Goal: Obtain resource: Download file/media

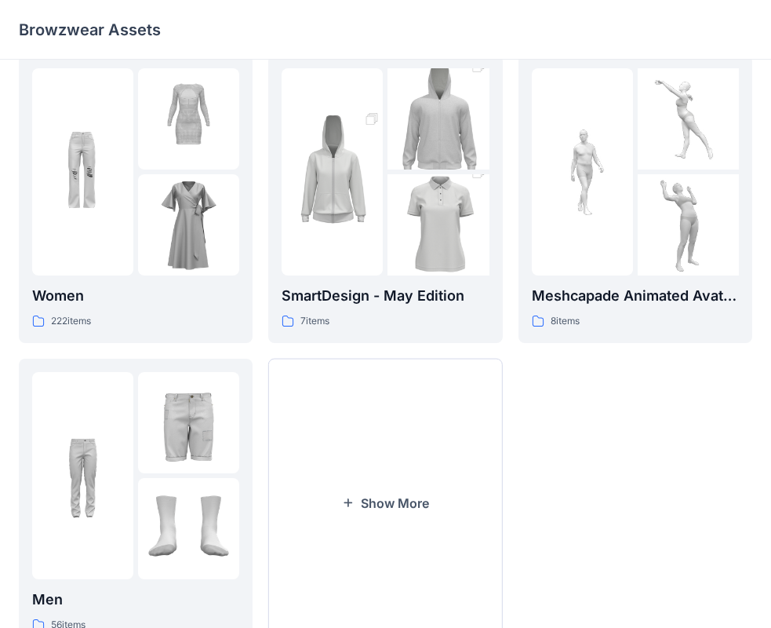
scroll to position [390, 0]
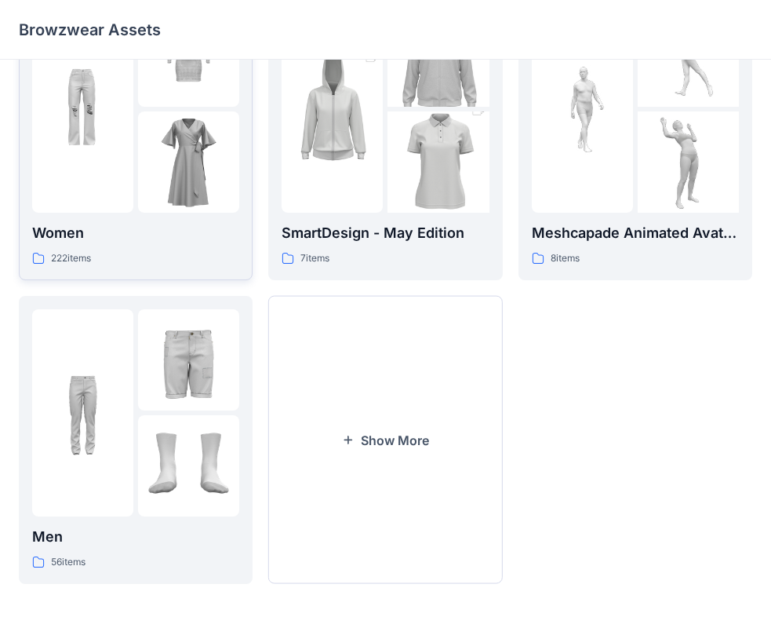
click at [193, 137] on img at bounding box center [188, 161] width 101 height 101
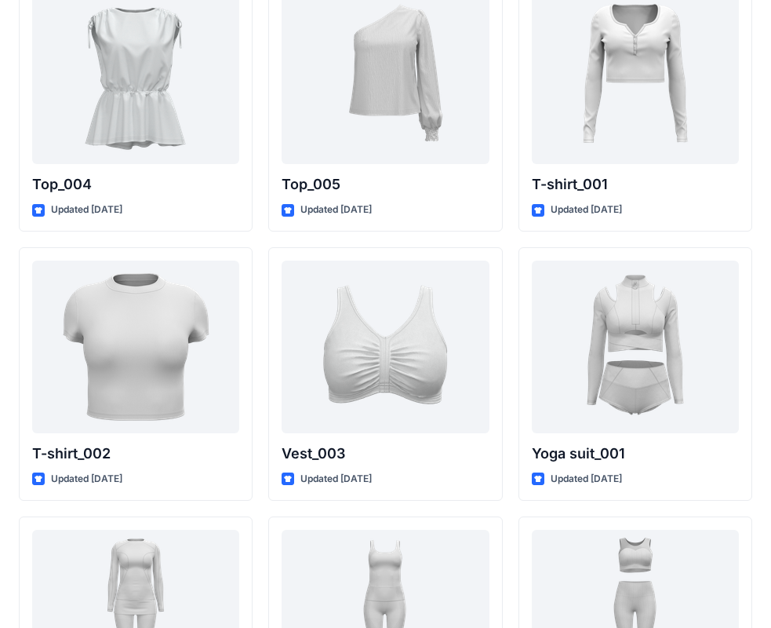
scroll to position [5747, 0]
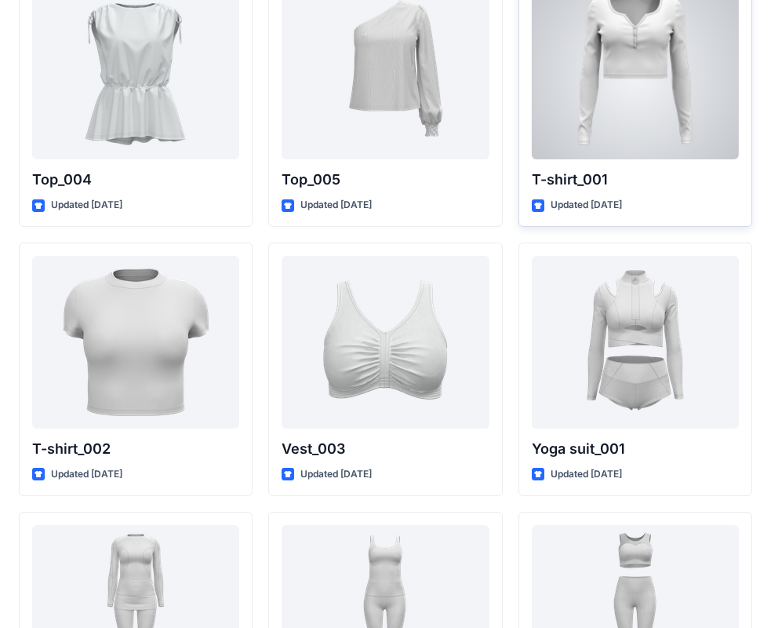
click at [667, 89] on div at bounding box center [635, 73] width 207 height 173
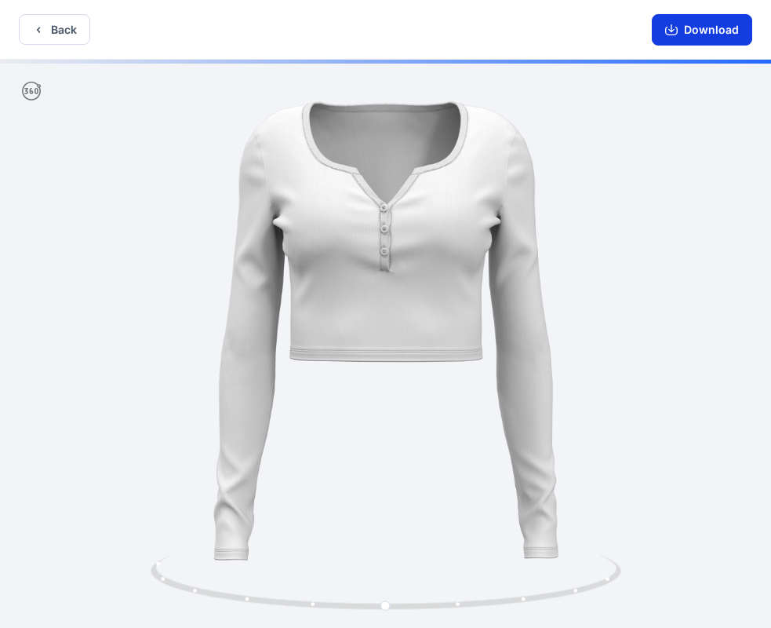
click at [710, 34] on button "Download" at bounding box center [702, 29] width 100 height 31
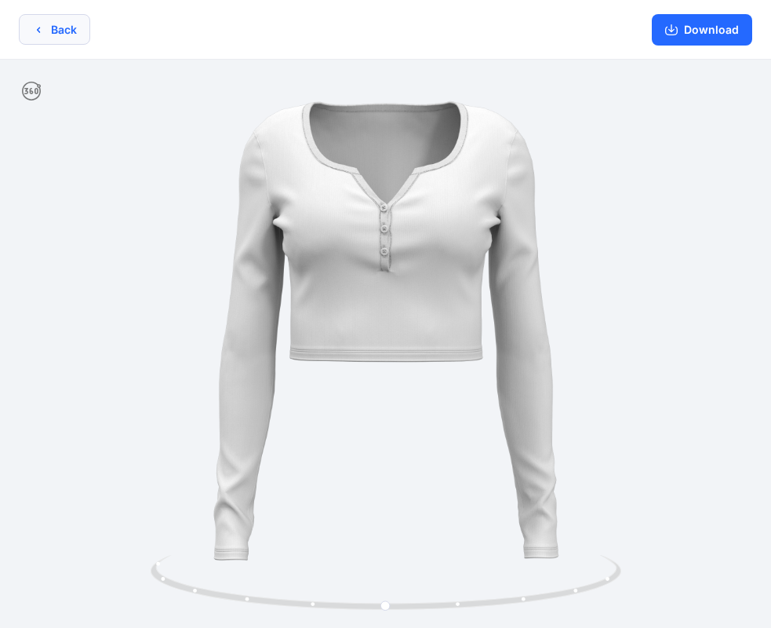
click at [71, 25] on button "Back" at bounding box center [54, 29] width 71 height 31
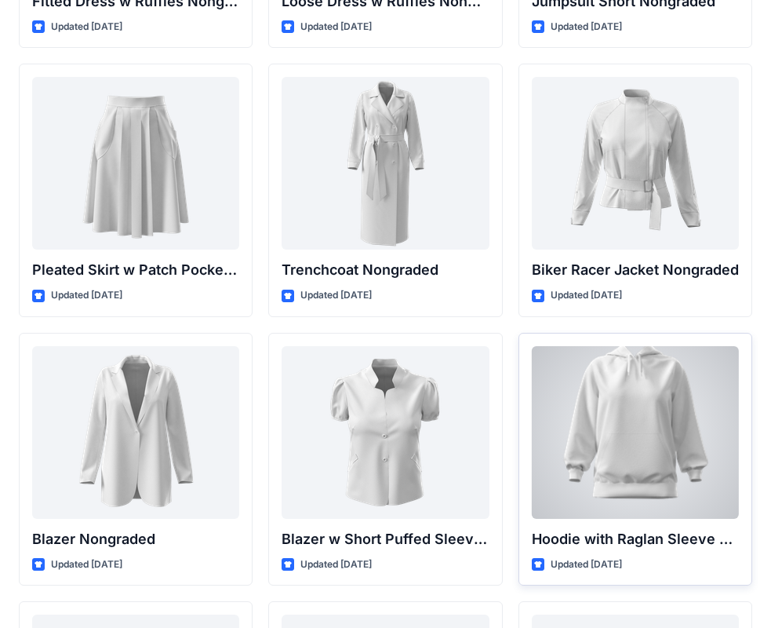
scroll to position [15554, 0]
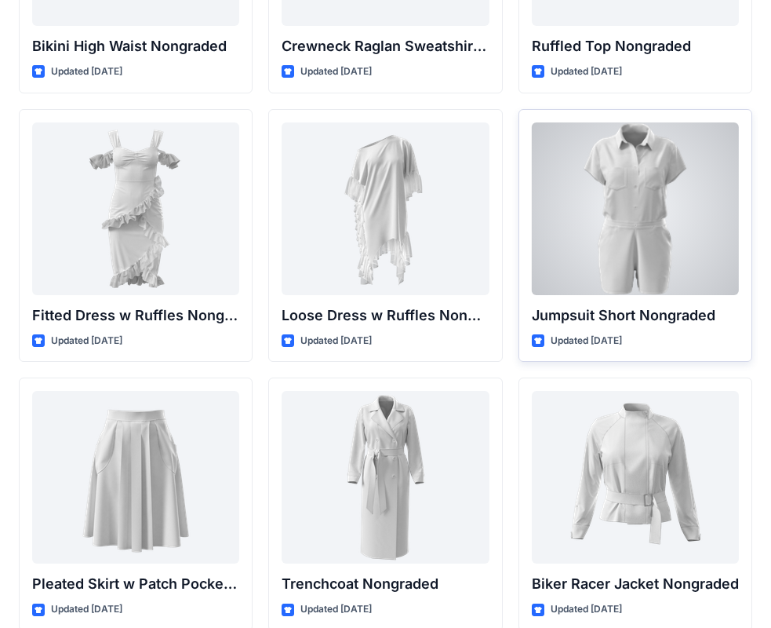
click at [652, 213] on div at bounding box center [635, 208] width 207 height 173
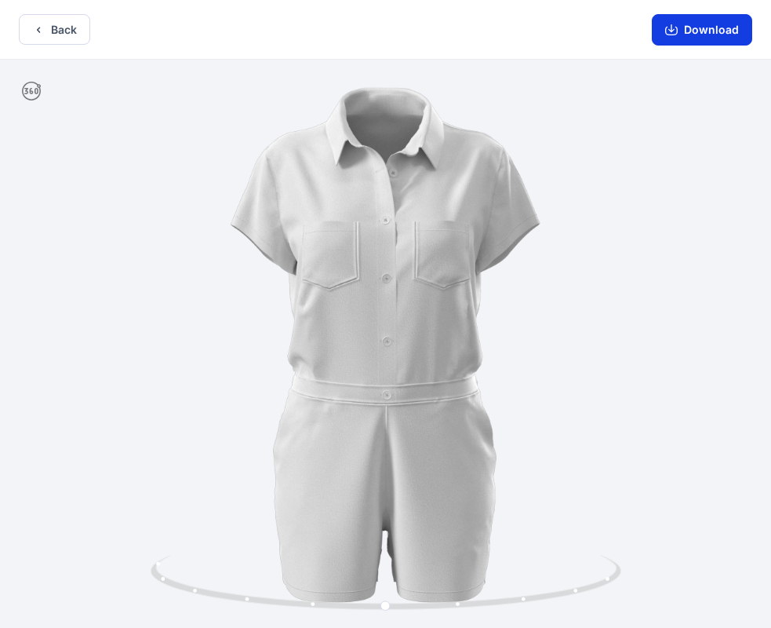
click at [714, 34] on button "Download" at bounding box center [702, 29] width 100 height 31
click at [723, 31] on button "Download" at bounding box center [702, 29] width 100 height 31
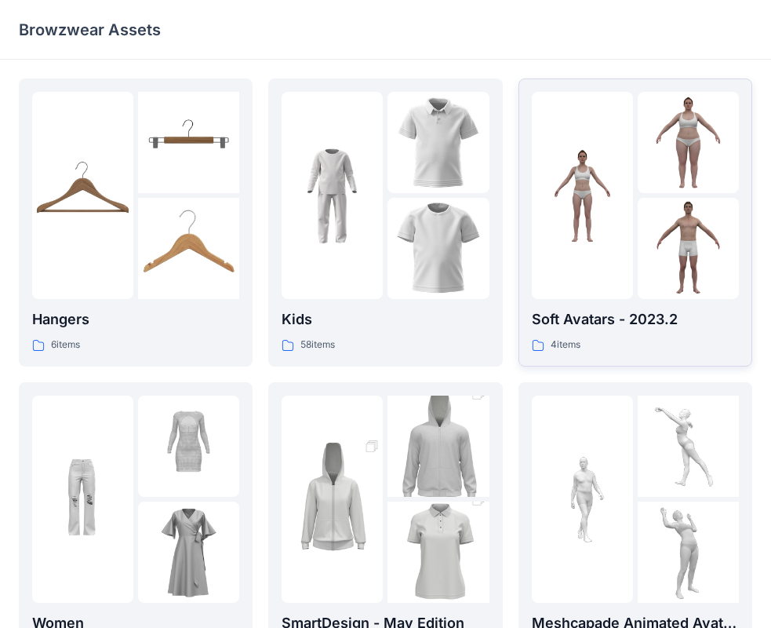
click at [648, 275] on img at bounding box center [688, 248] width 101 height 101
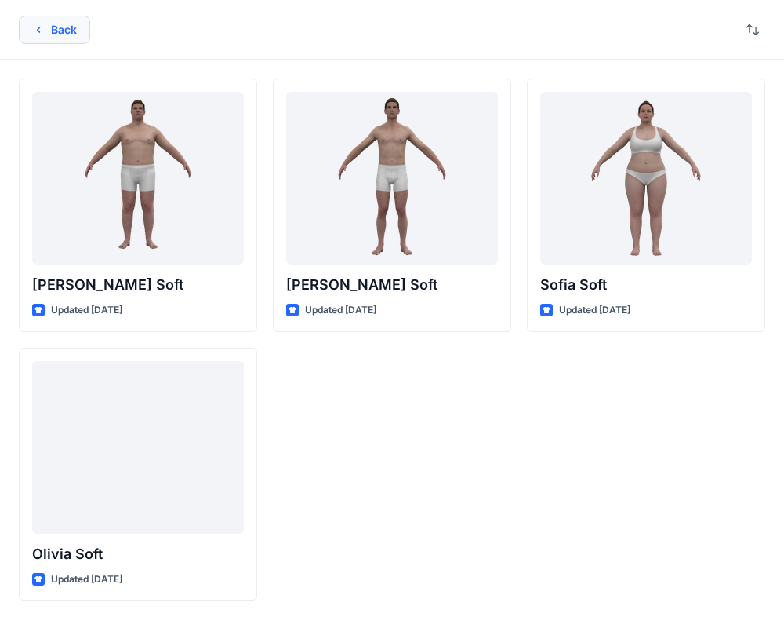
click at [32, 30] on icon "button" at bounding box center [38, 30] width 13 height 13
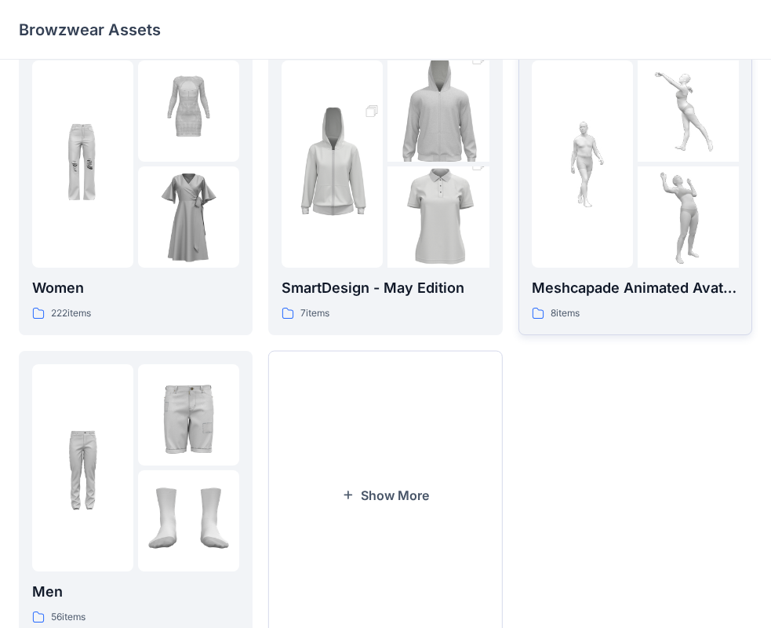
scroll to position [311, 0]
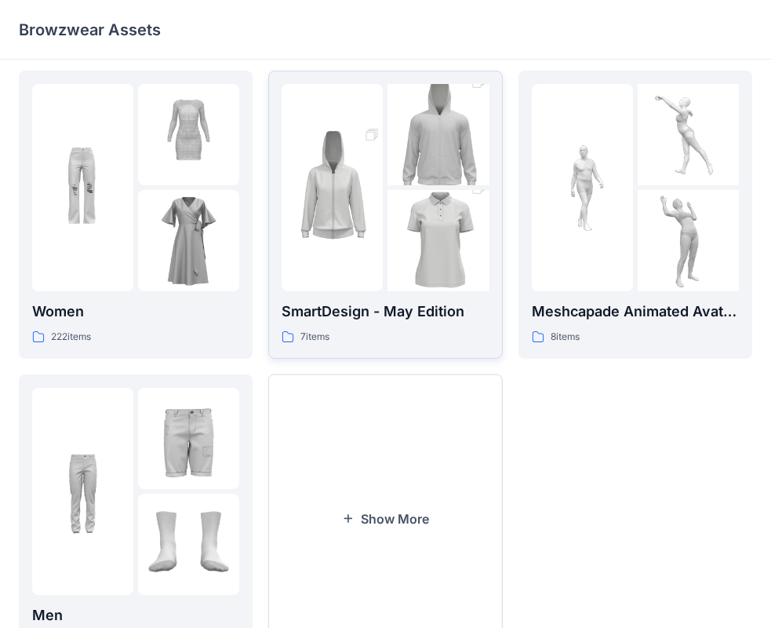
click at [451, 259] on img at bounding box center [438, 241] width 101 height 152
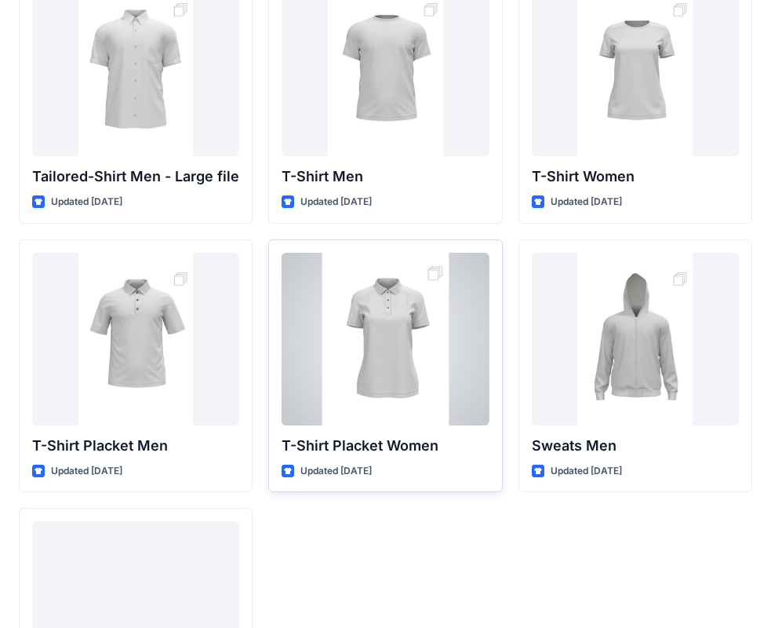
scroll to position [260, 0]
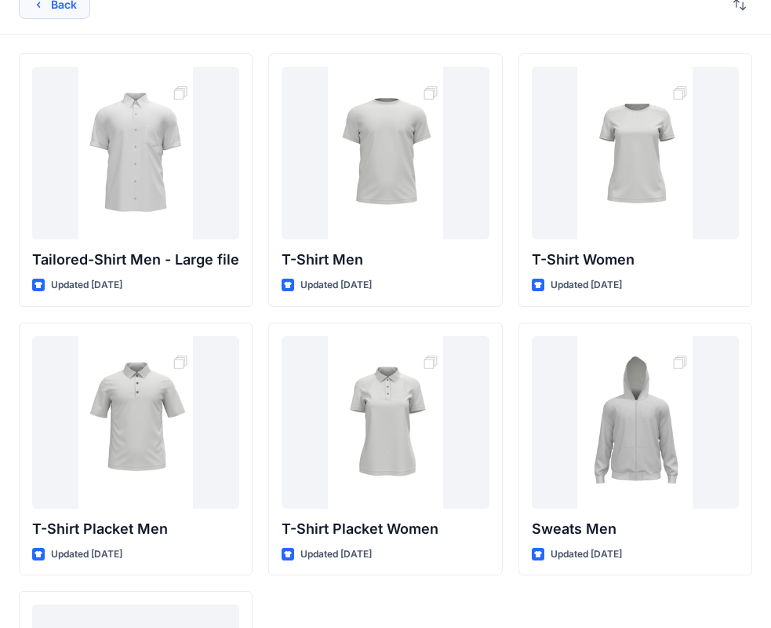
click at [45, 5] on button "Back" at bounding box center [54, 5] width 71 height 28
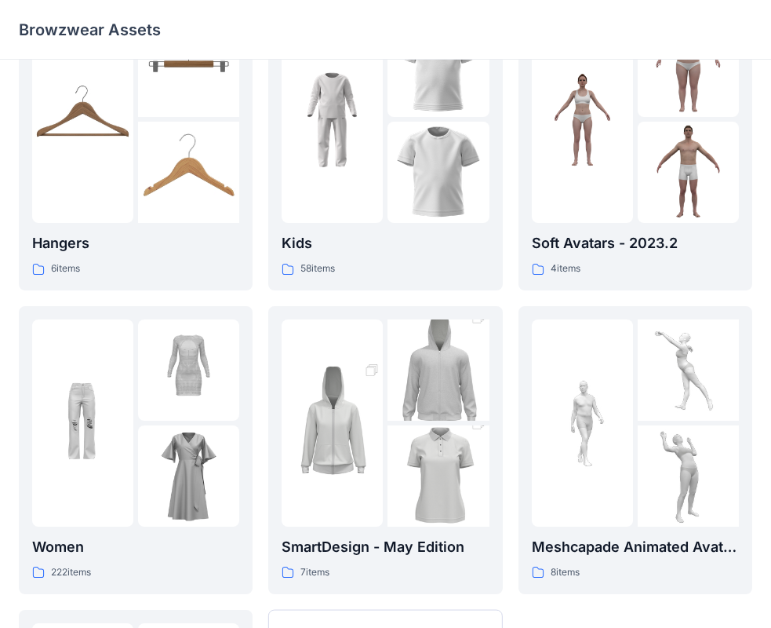
scroll to position [390, 0]
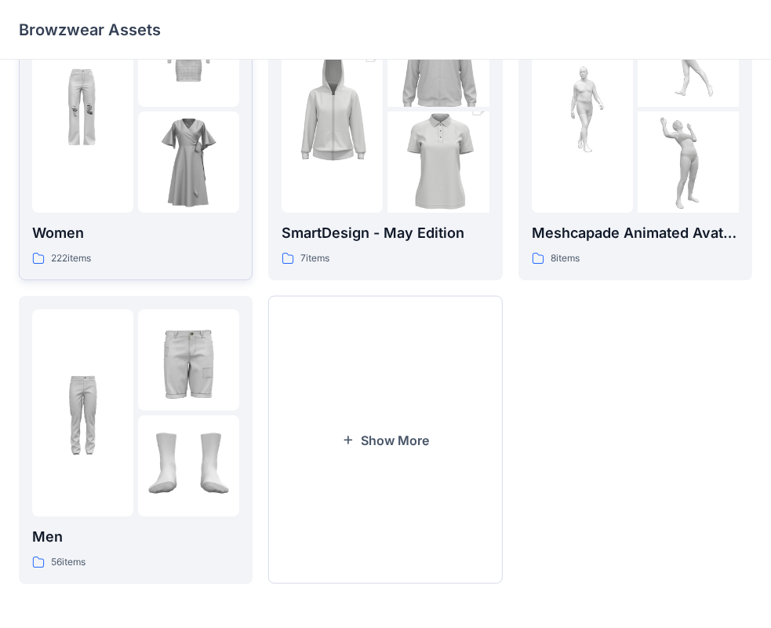
click at [172, 175] on img at bounding box center [188, 161] width 101 height 101
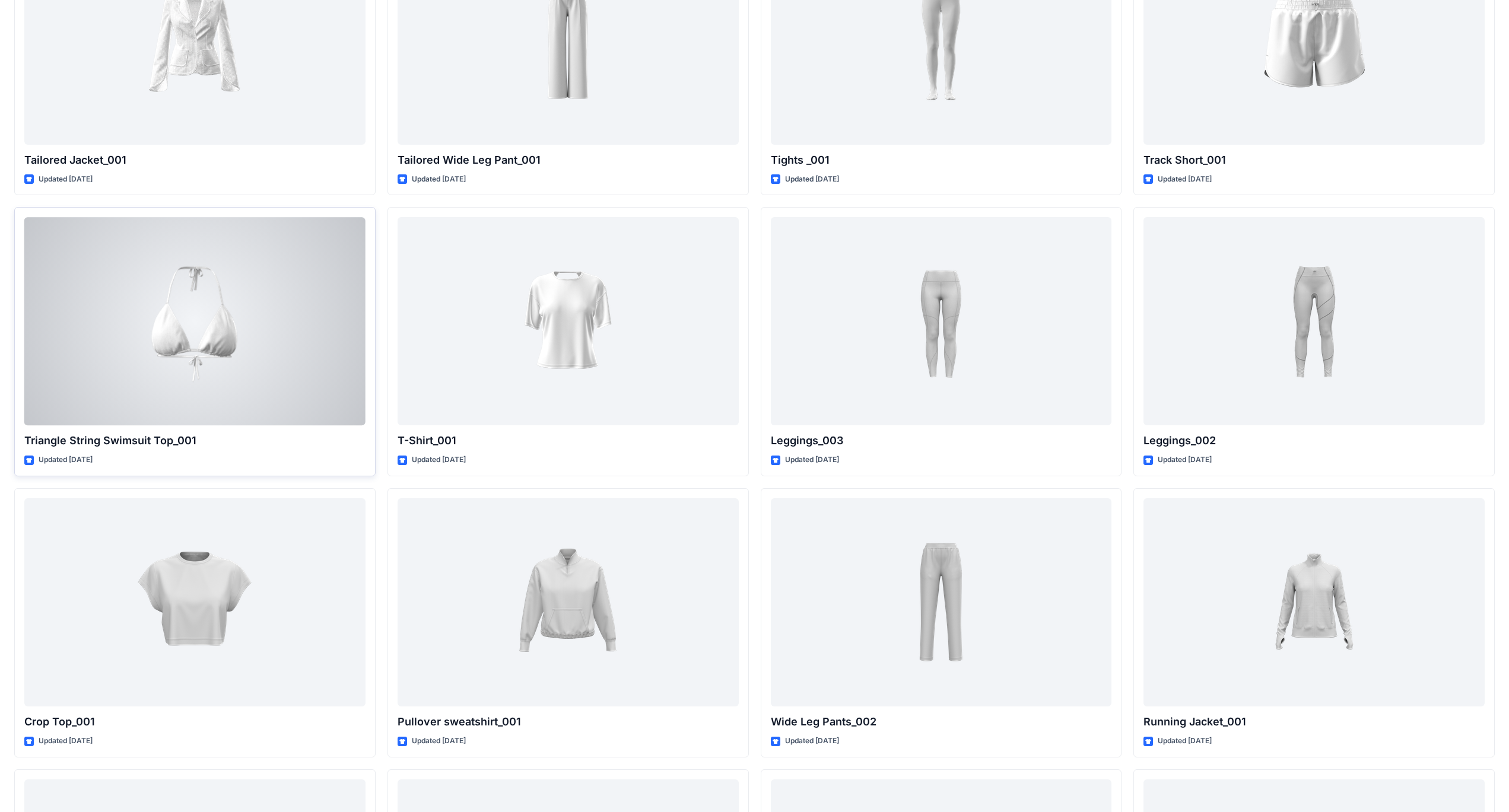
scroll to position [13803, 0]
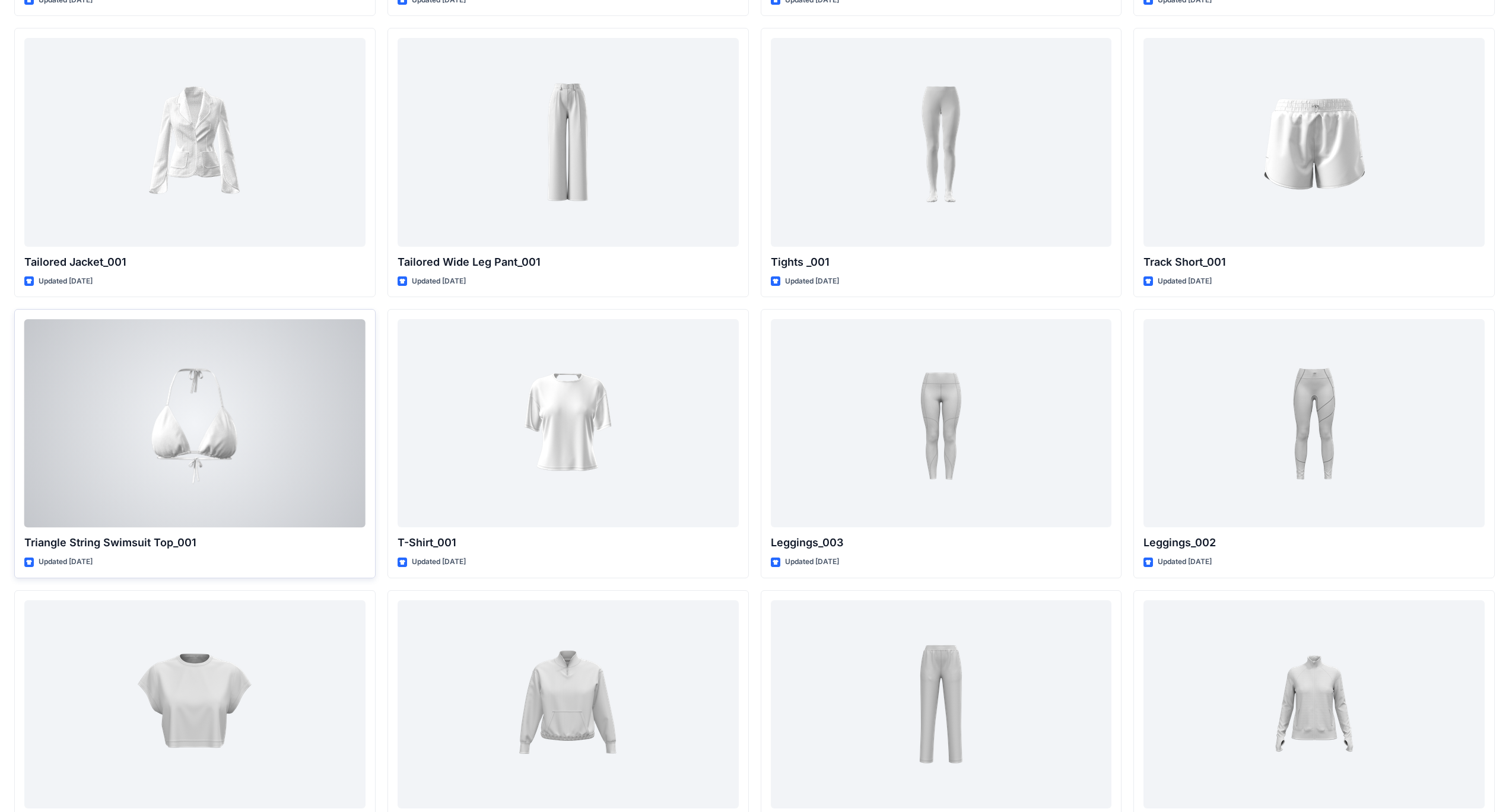
click at [219, 436] on div at bounding box center [194, 423] width 341 height 208
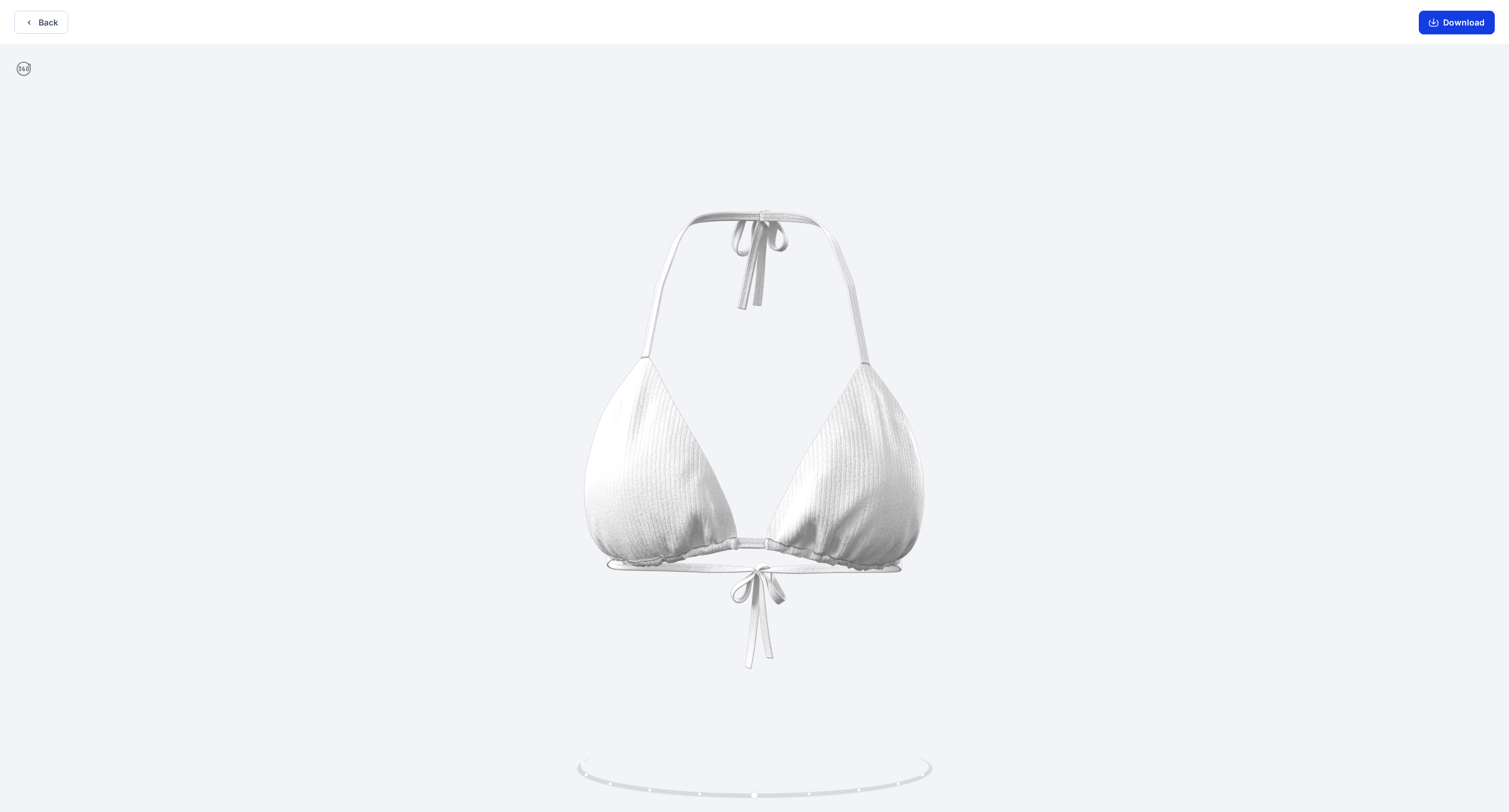
click at [593, 22] on button "Download" at bounding box center [1457, 22] width 76 height 23
click at [593, 324] on div at bounding box center [754, 429] width 1509 height 769
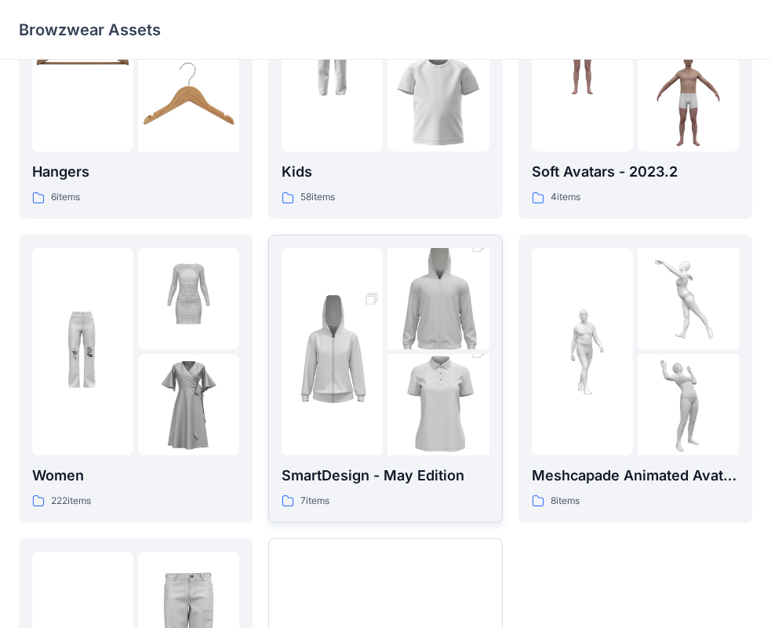
scroll to position [390, 0]
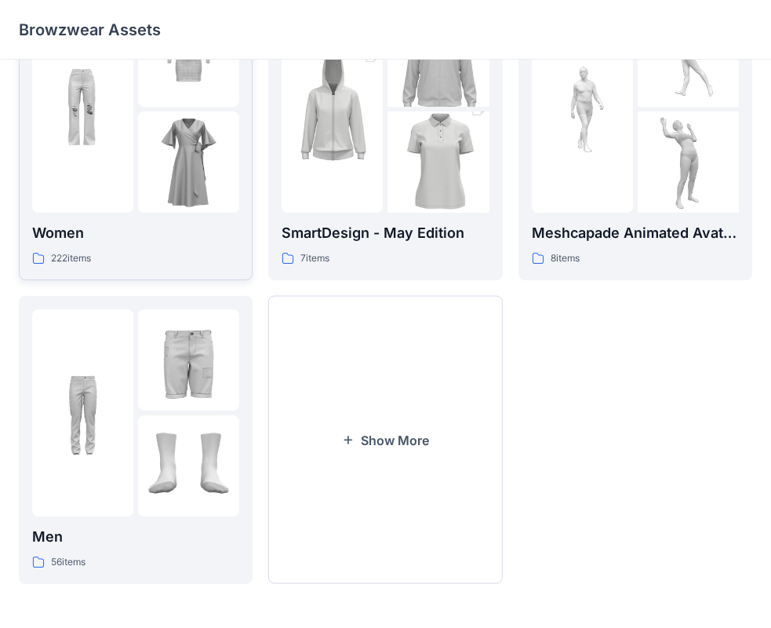
click at [191, 166] on img at bounding box center [188, 161] width 101 height 101
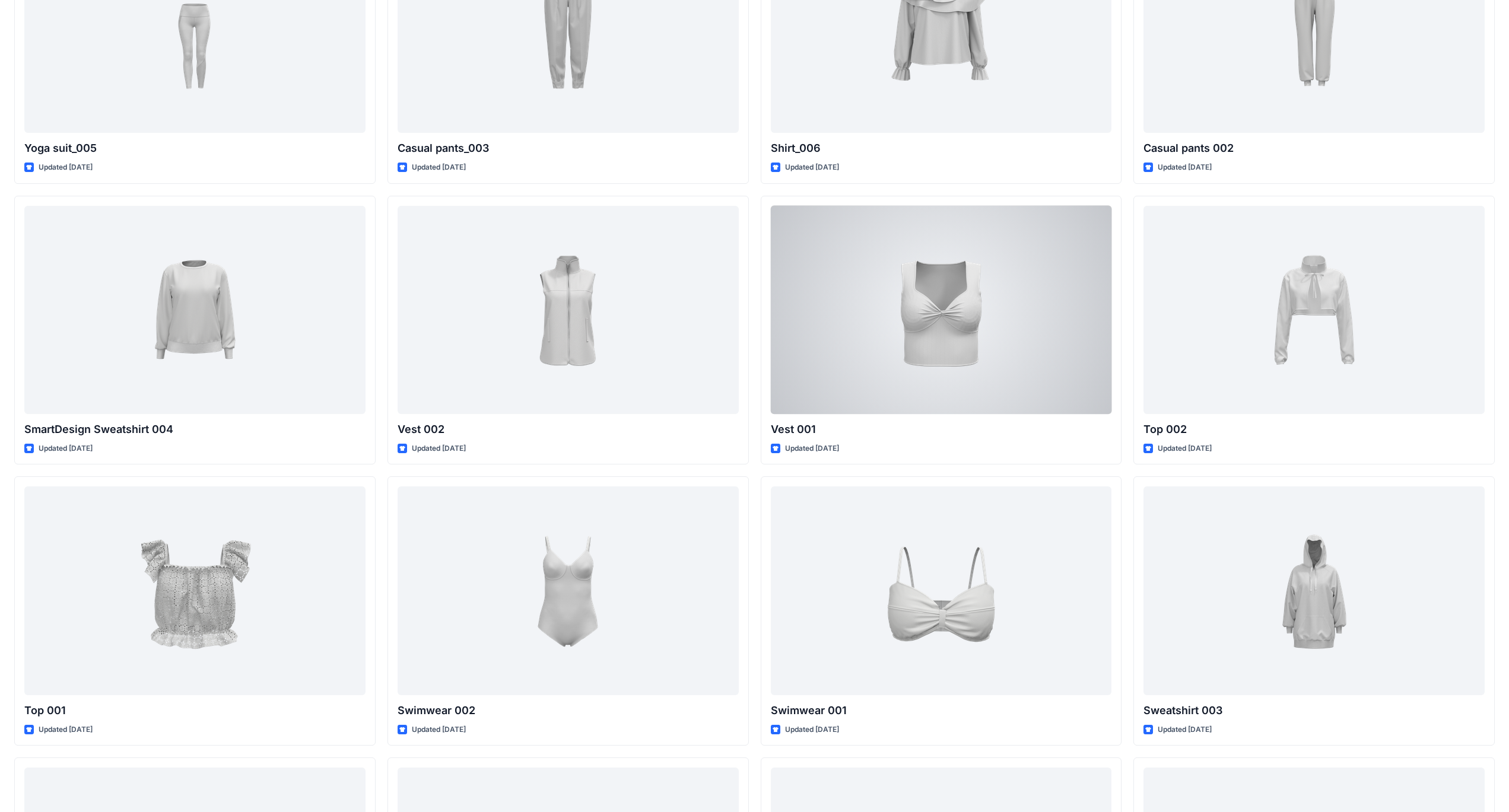
scroll to position [5560, 0]
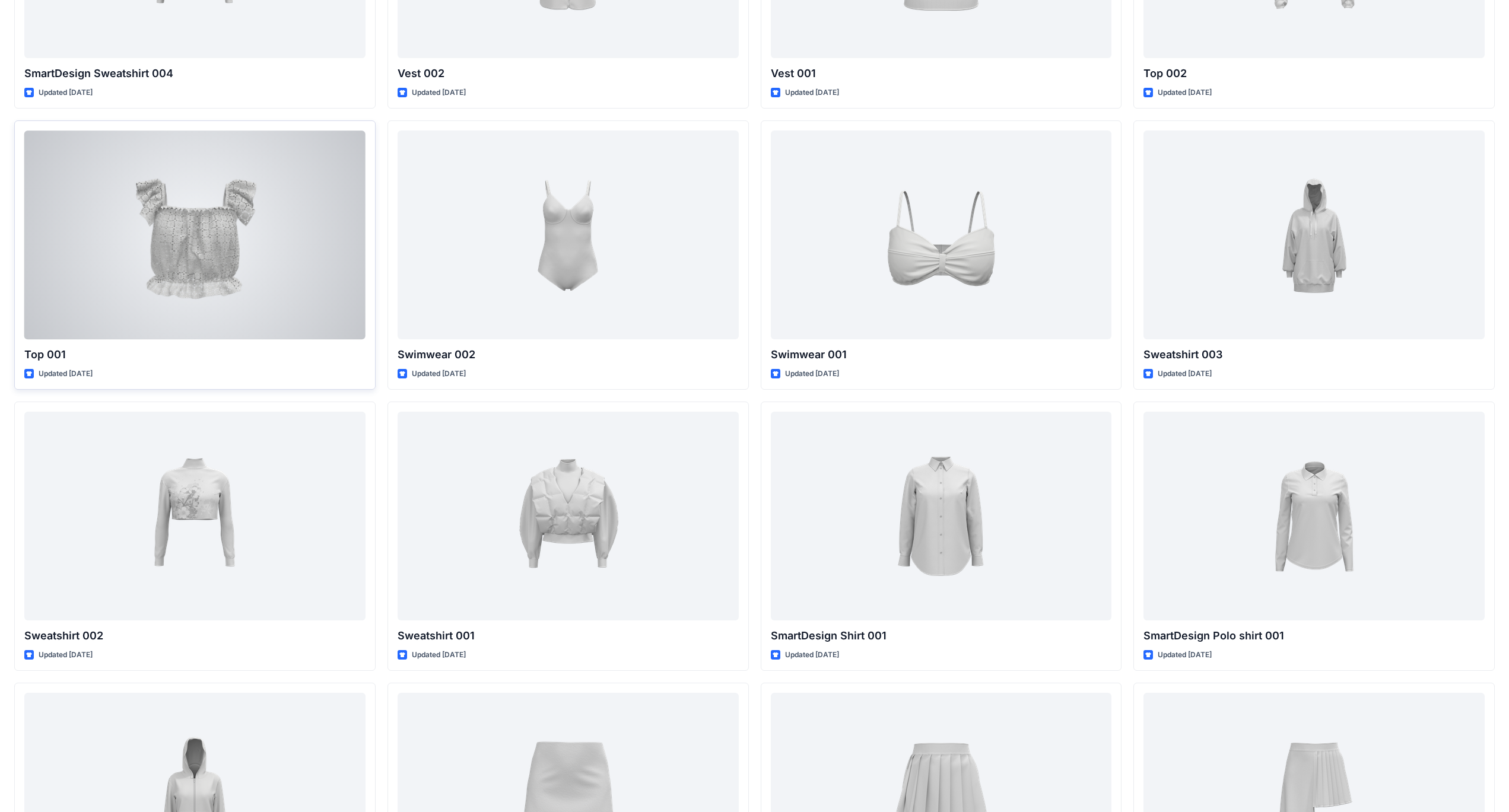
click at [219, 255] on div at bounding box center [194, 234] width 341 height 208
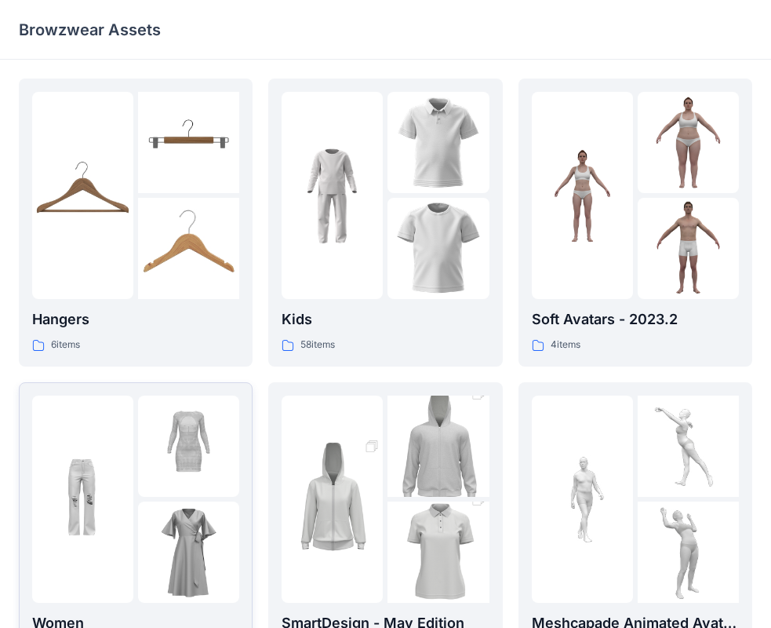
click at [183, 449] on img at bounding box center [188, 445] width 101 height 101
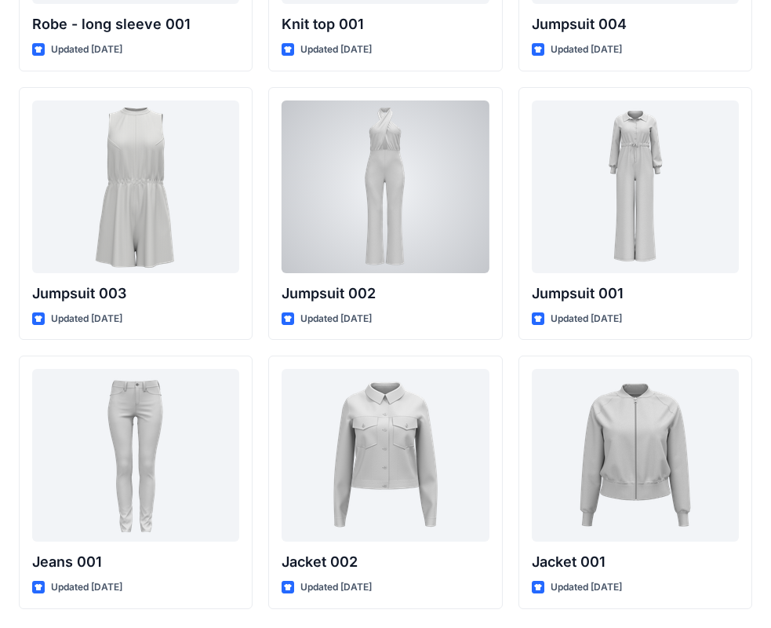
scroll to position [9184, 0]
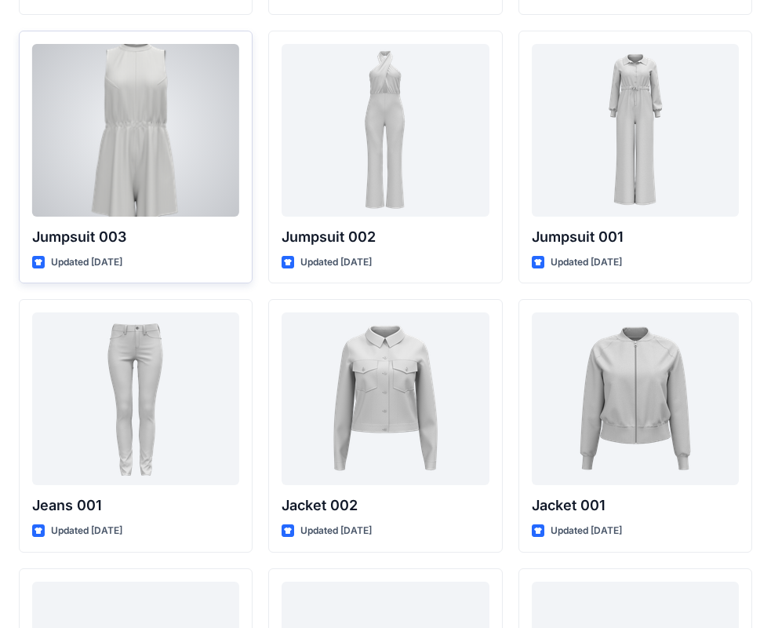
click at [145, 149] on div at bounding box center [135, 130] width 207 height 173
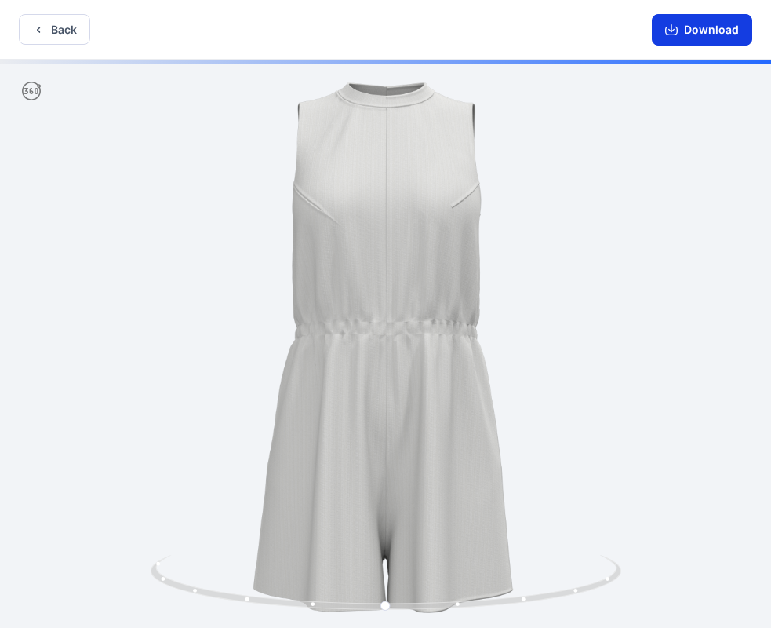
click at [713, 27] on button "Download" at bounding box center [702, 29] width 100 height 31
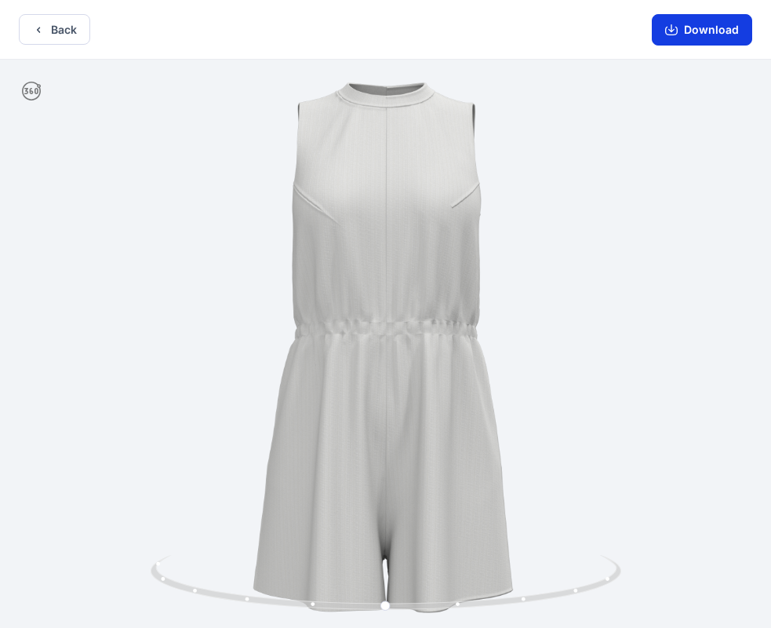
click at [691, 36] on button "Download" at bounding box center [702, 29] width 100 height 31
